Goal: Task Accomplishment & Management: Manage account settings

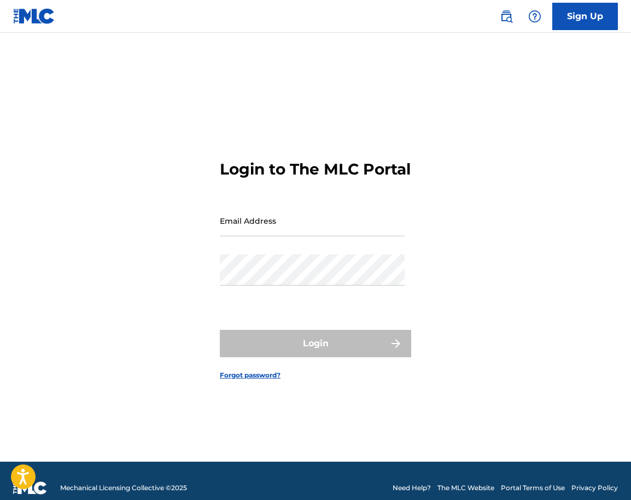
click at [315, 236] on input "Email Address" at bounding box center [312, 220] width 185 height 31
type input "[EMAIL_ADDRESS][DOMAIN_NAME]"
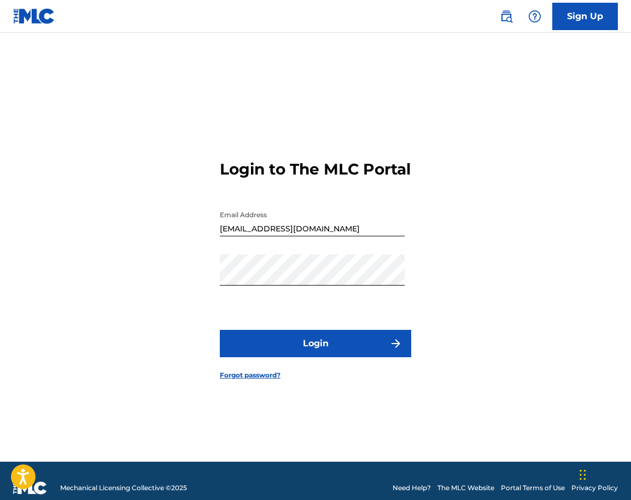
click at [331, 349] on button "Login" at bounding box center [315, 343] width 191 height 27
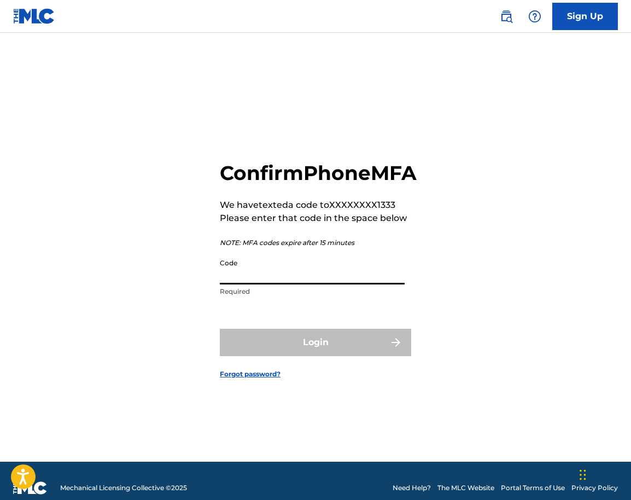
click at [317, 284] on input "Code" at bounding box center [312, 268] width 185 height 31
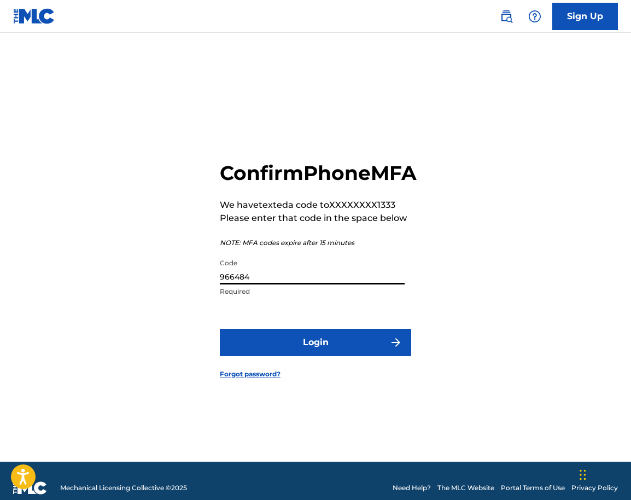
type input "966484"
click at [369, 356] on button "Login" at bounding box center [315, 342] width 191 height 27
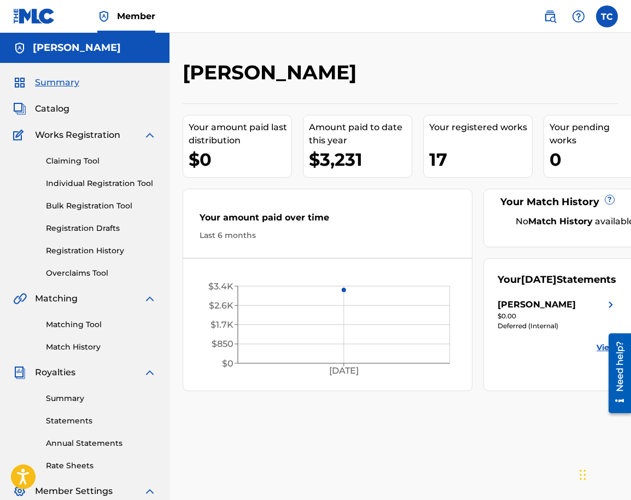
click at [60, 84] on span "Summary" at bounding box center [57, 82] width 44 height 13
